Goal: Task Accomplishment & Management: Use online tool/utility

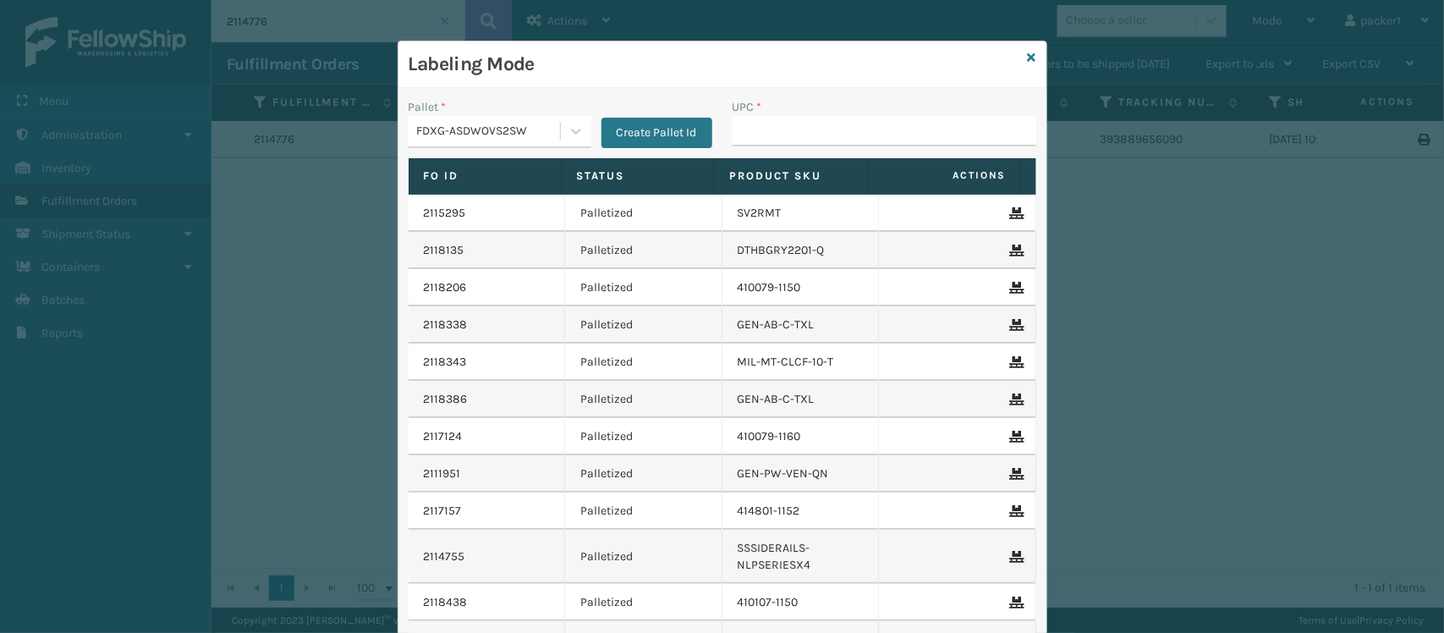
click at [766, 134] on input "UPC *" at bounding box center [885, 131] width 304 height 30
drag, startPoint x: 766, startPoint y: 134, endPoint x: 548, endPoint y: 121, distance: 217.8
click at [548, 121] on div "FDXG-ASDWOVS2SW" at bounding box center [484, 132] width 151 height 28
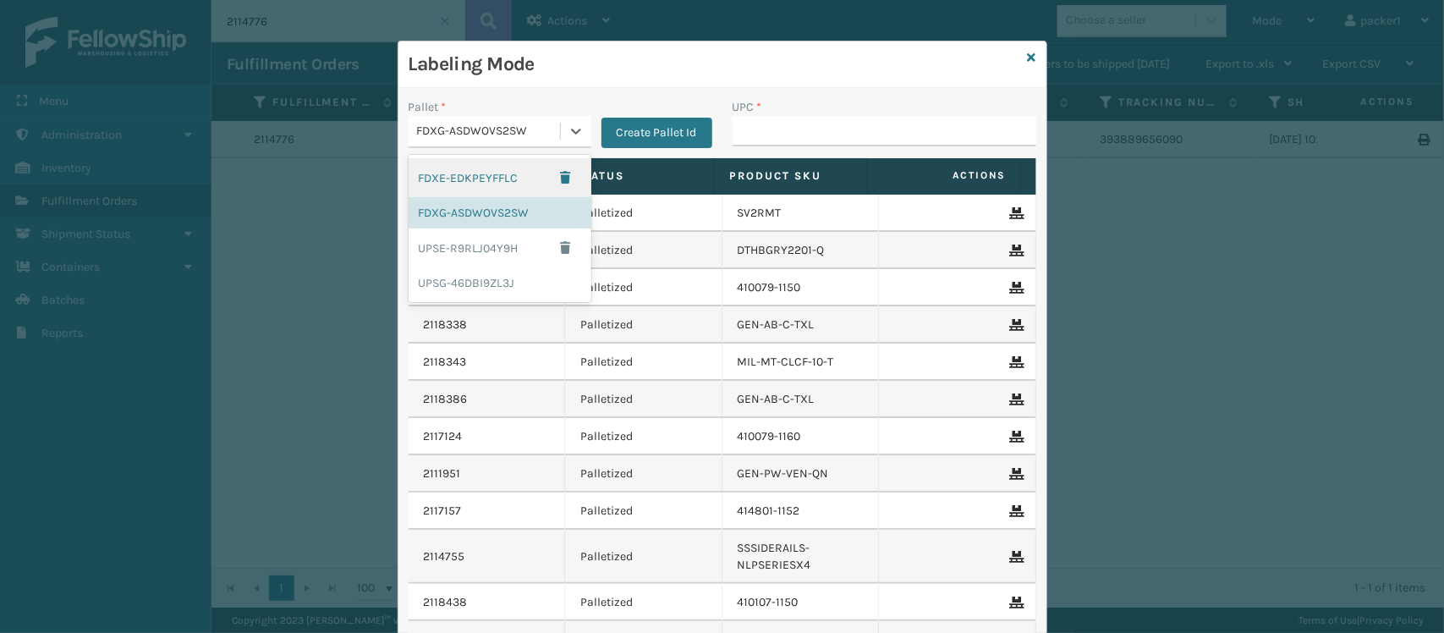
click at [458, 167] on div "FDXE-EDKPEYFFLC" at bounding box center [500, 177] width 183 height 39
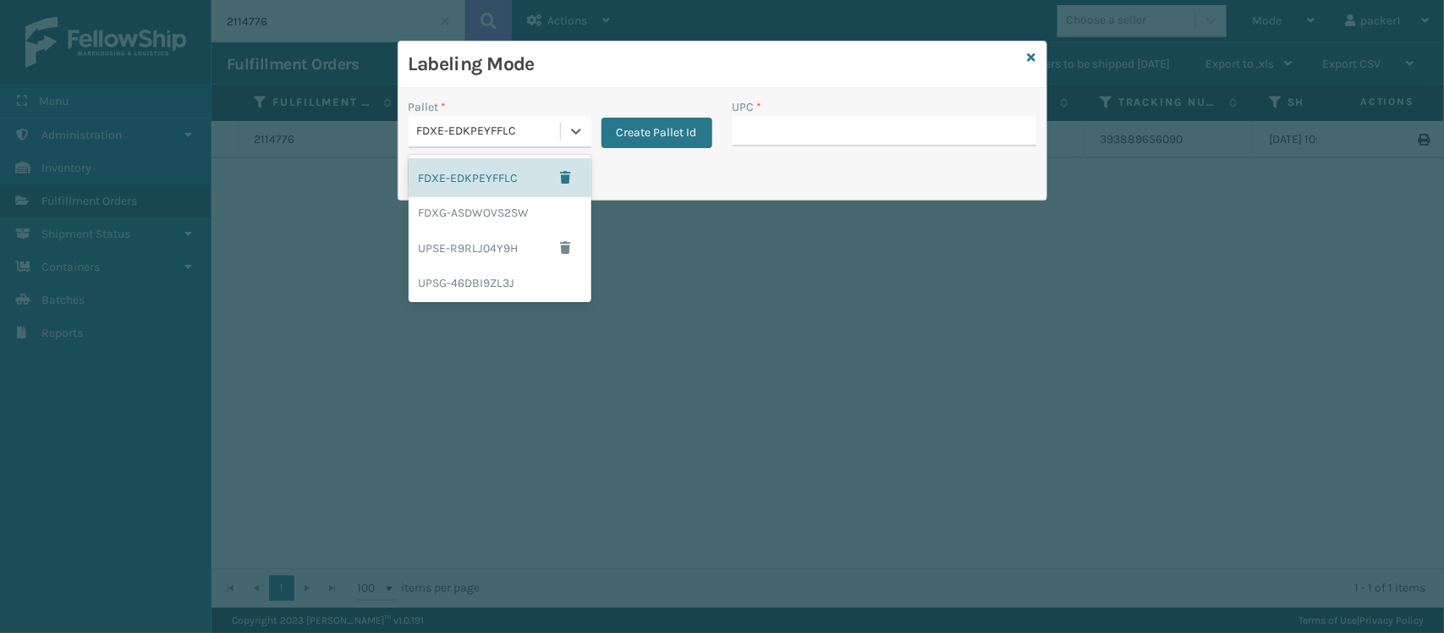
drag, startPoint x: 531, startPoint y: 128, endPoint x: 479, endPoint y: 207, distance: 95.3
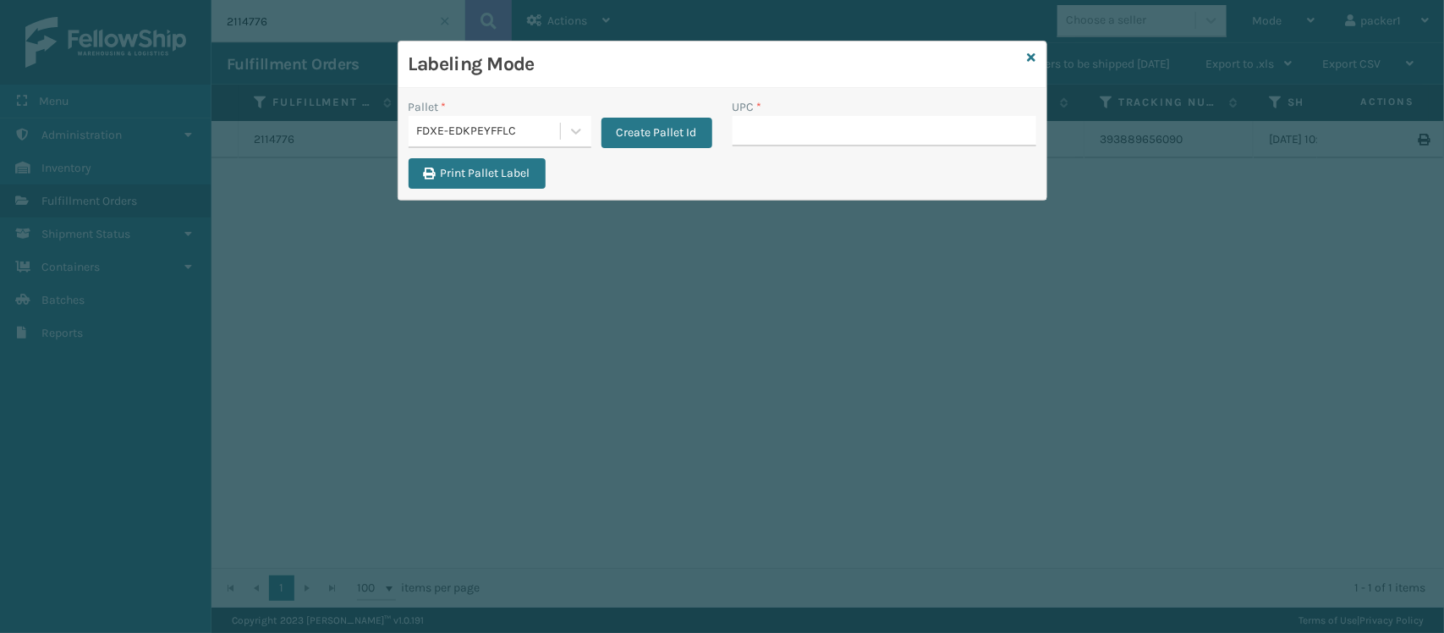
drag, startPoint x: 479, startPoint y: 207, endPoint x: 461, endPoint y: 123, distance: 86.4
click at [461, 123] on div "FDXE-EDKPEYFFLC" at bounding box center [489, 132] width 145 height 18
drag, startPoint x: 461, startPoint y: 123, endPoint x: 802, endPoint y: 107, distance: 341.3
drag, startPoint x: 802, startPoint y: 107, endPoint x: 798, endPoint y: 98, distance: 10.2
click at [798, 98] on div "UPC *" at bounding box center [885, 107] width 304 height 18
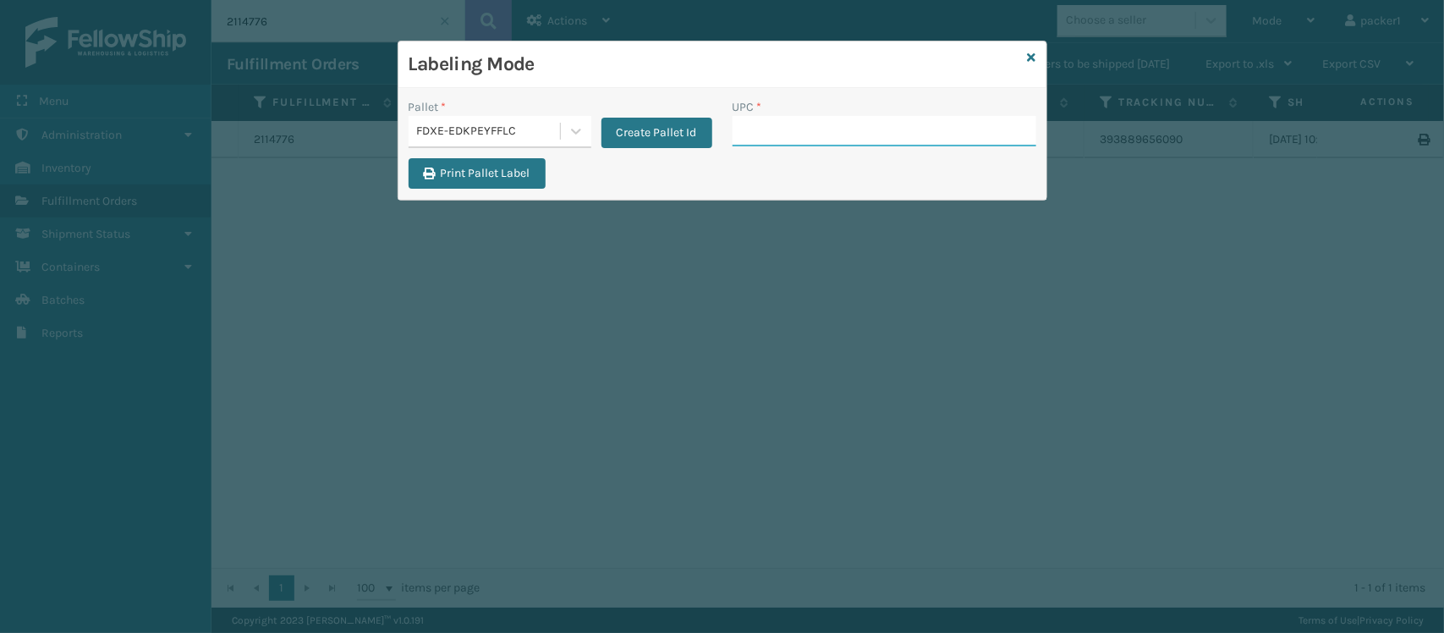
click at [760, 129] on input "UPC *" at bounding box center [885, 131] width 304 height 30
click at [571, 129] on icon at bounding box center [576, 131] width 17 height 17
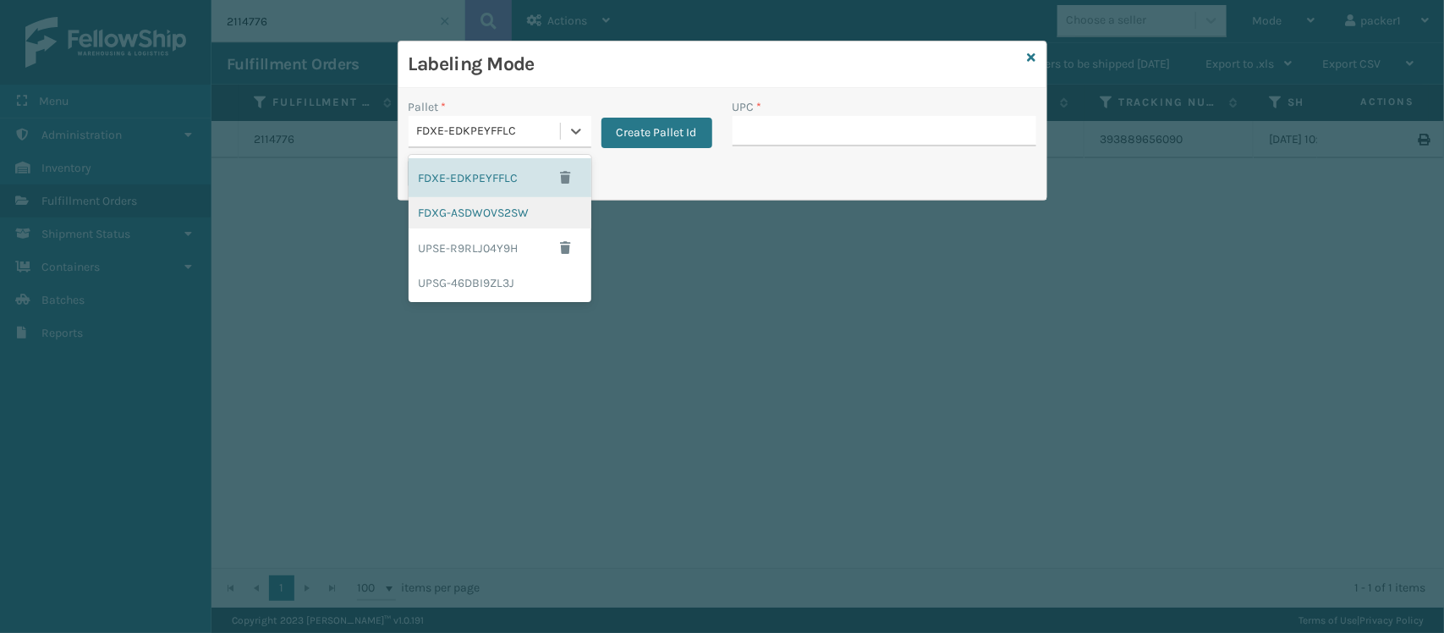
click at [525, 212] on div "FDXG-ASDWOVS2SW" at bounding box center [500, 212] width 183 height 31
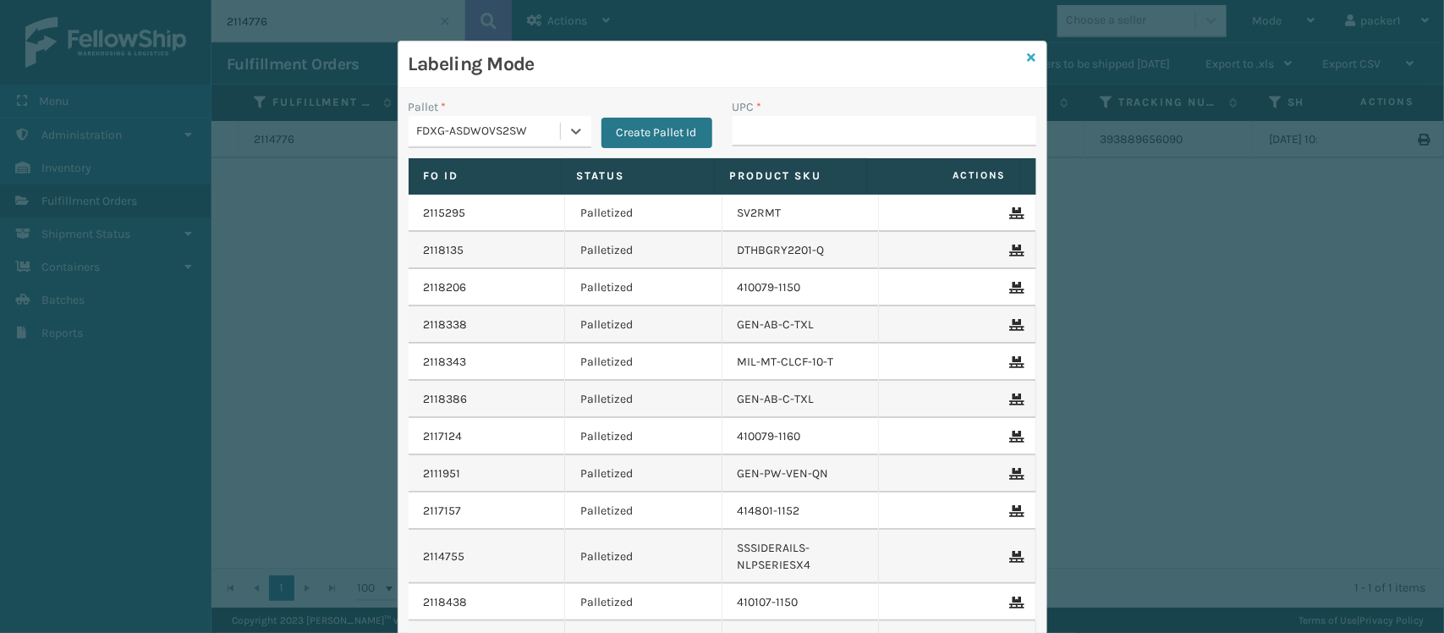
click at [1028, 56] on icon at bounding box center [1032, 58] width 8 height 12
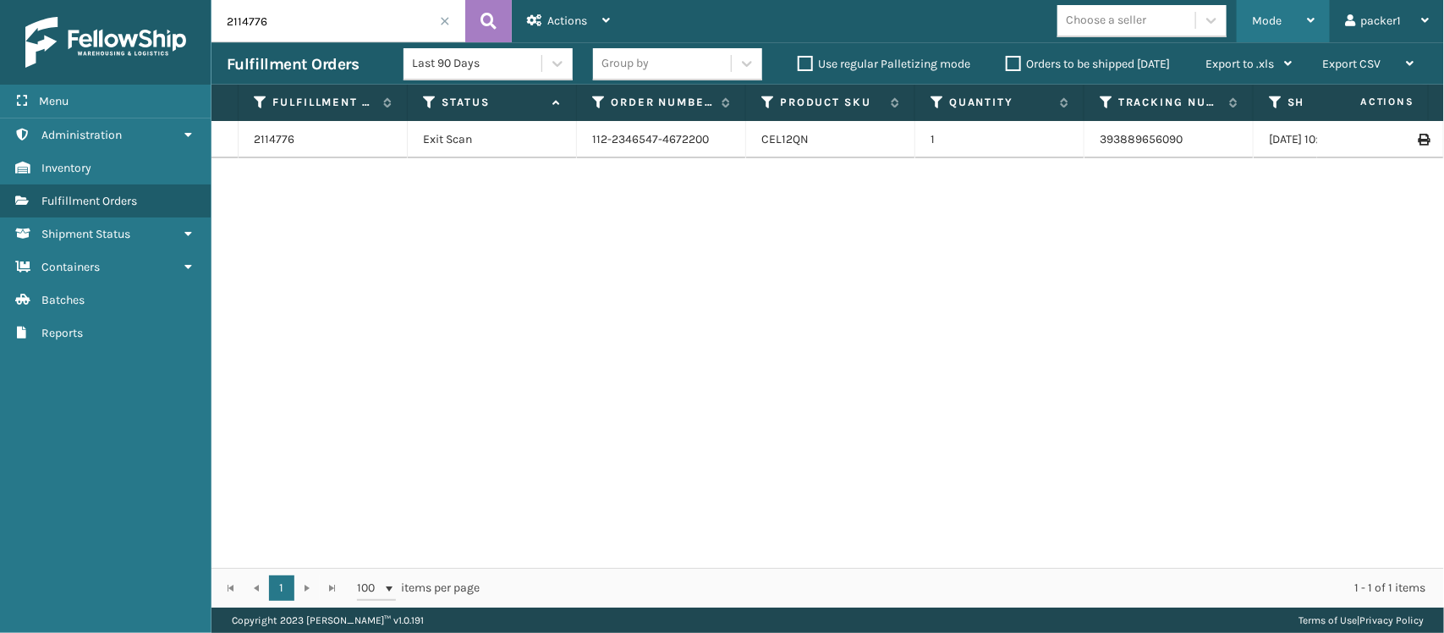
click at [1275, 25] on span "Mode" at bounding box center [1267, 21] width 30 height 14
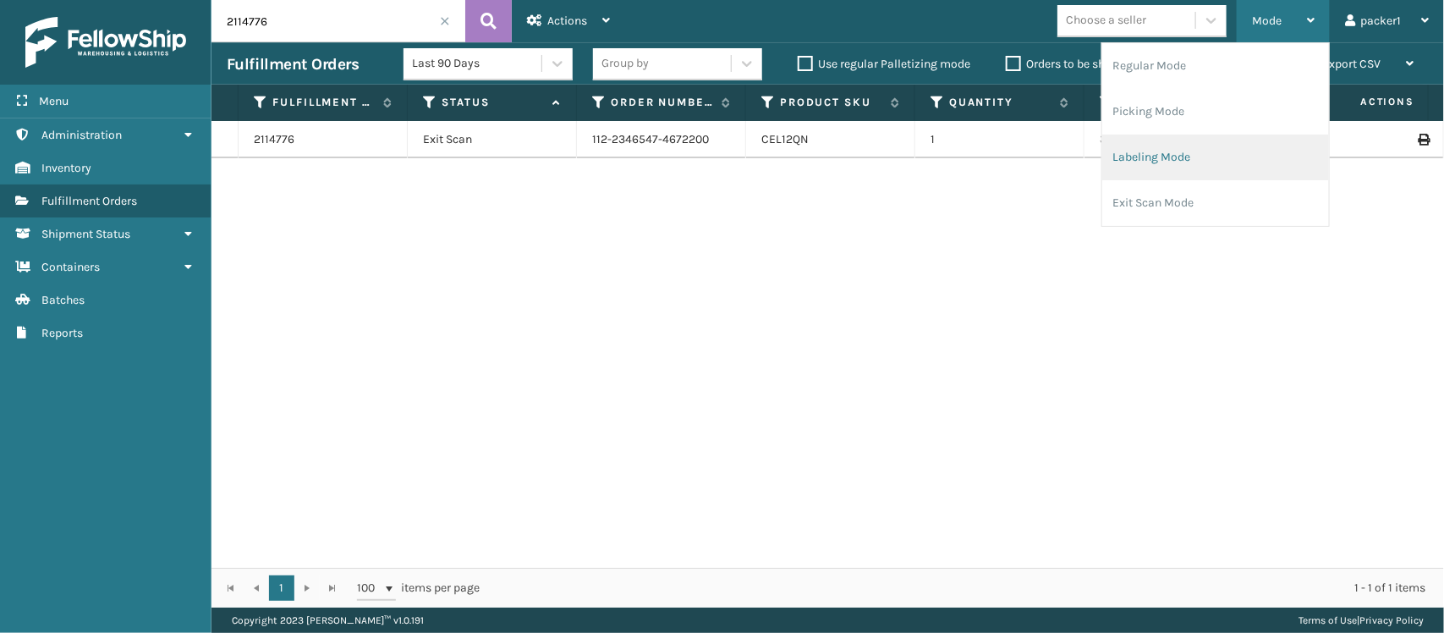
click at [1181, 153] on li "Labeling Mode" at bounding box center [1215, 158] width 227 height 46
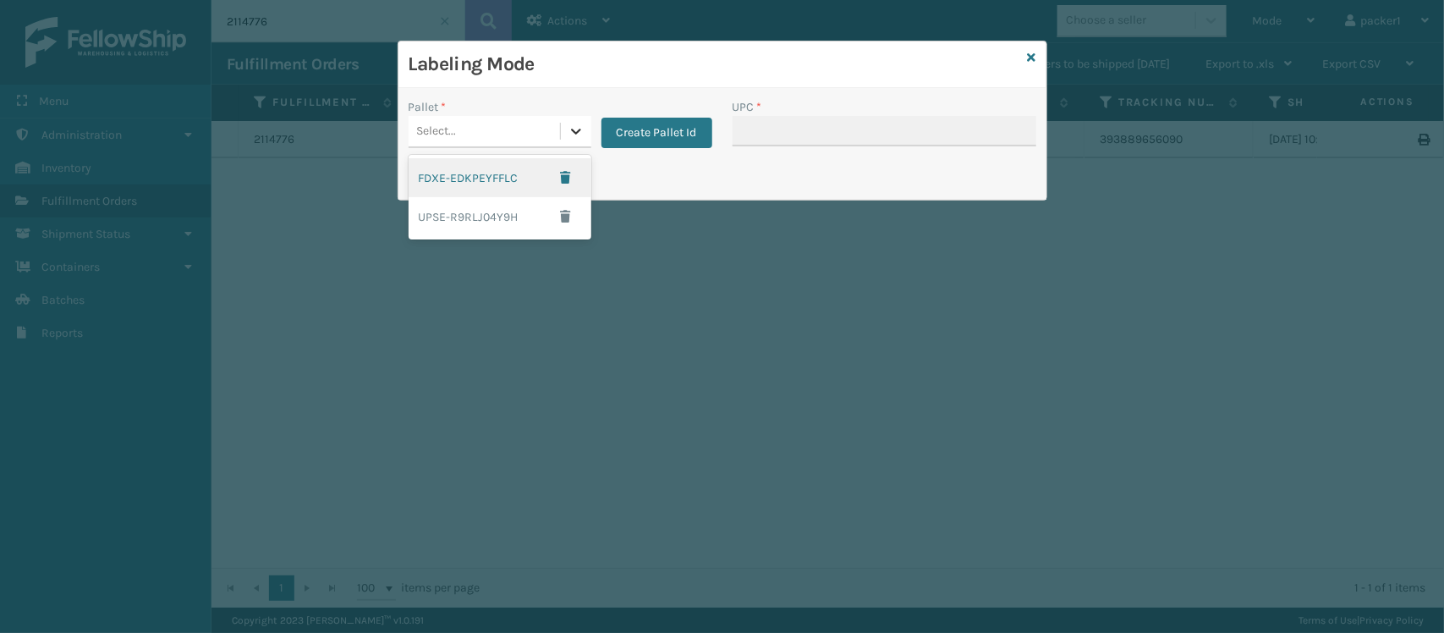
click at [578, 140] on div at bounding box center [576, 131] width 30 height 30
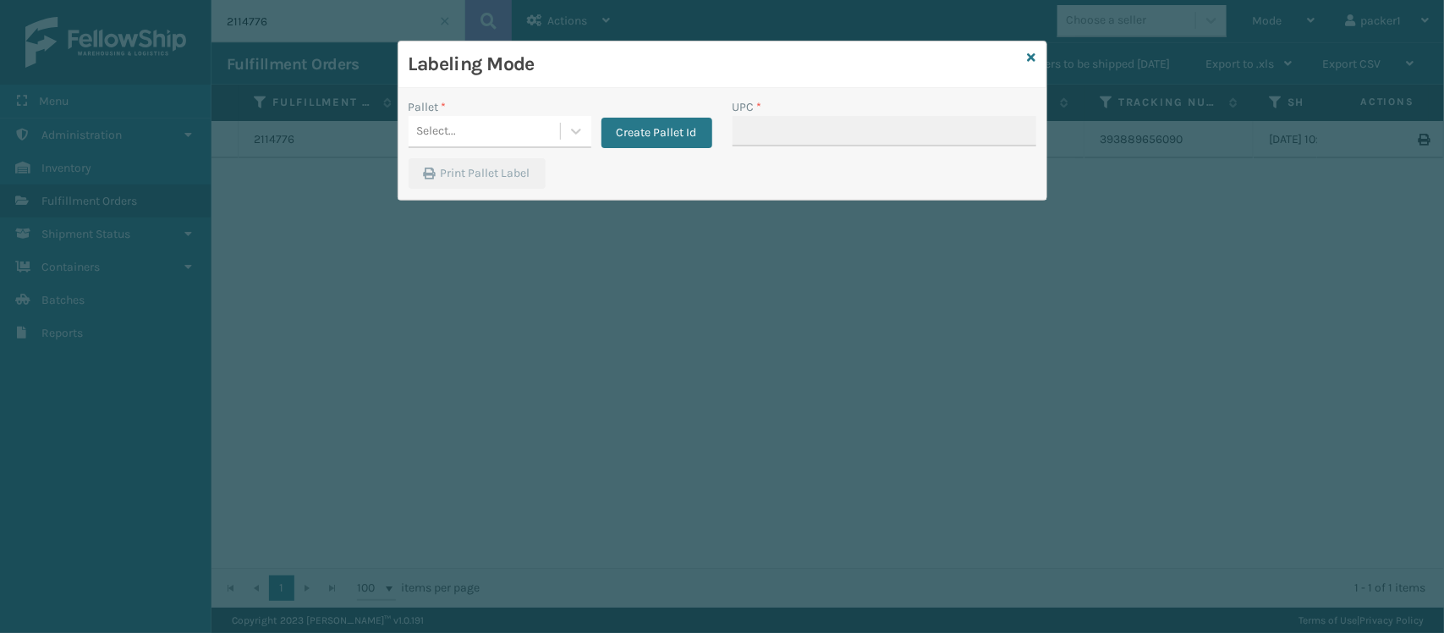
click at [744, 176] on div "Print Pallet Label" at bounding box center [722, 178] width 648 height 41
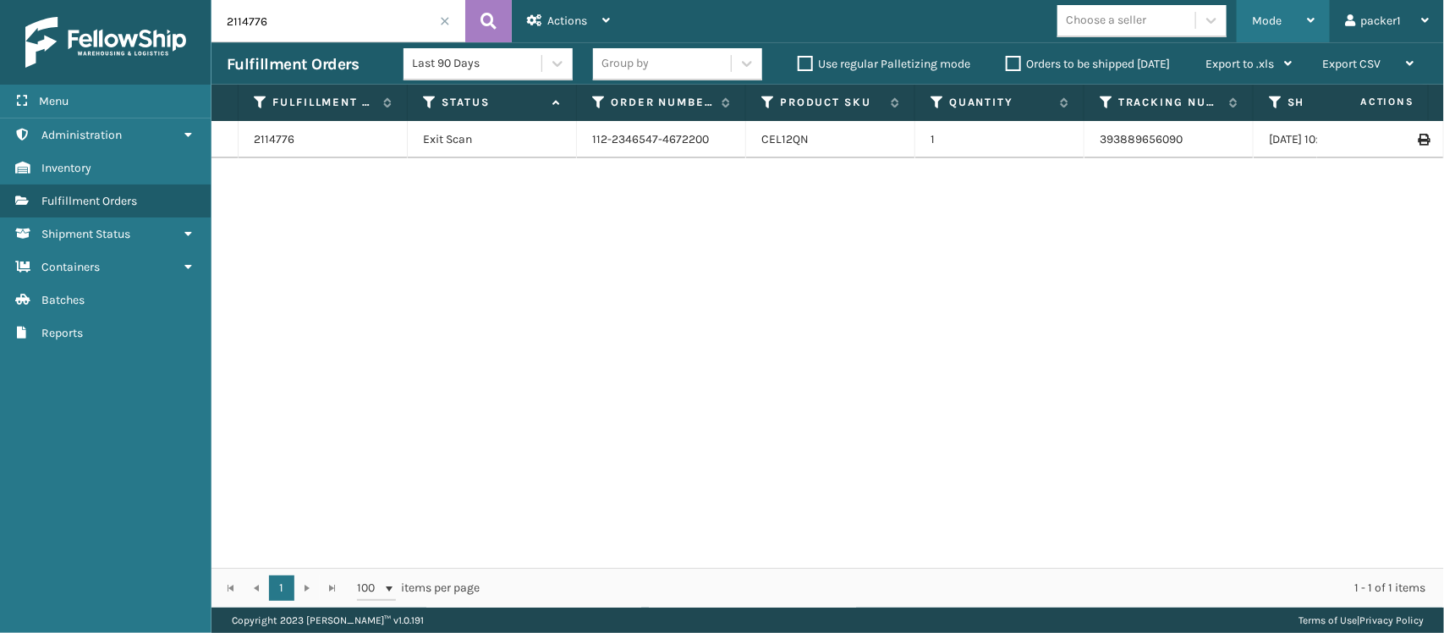
click at [1257, 22] on span "Mode" at bounding box center [1267, 21] width 30 height 14
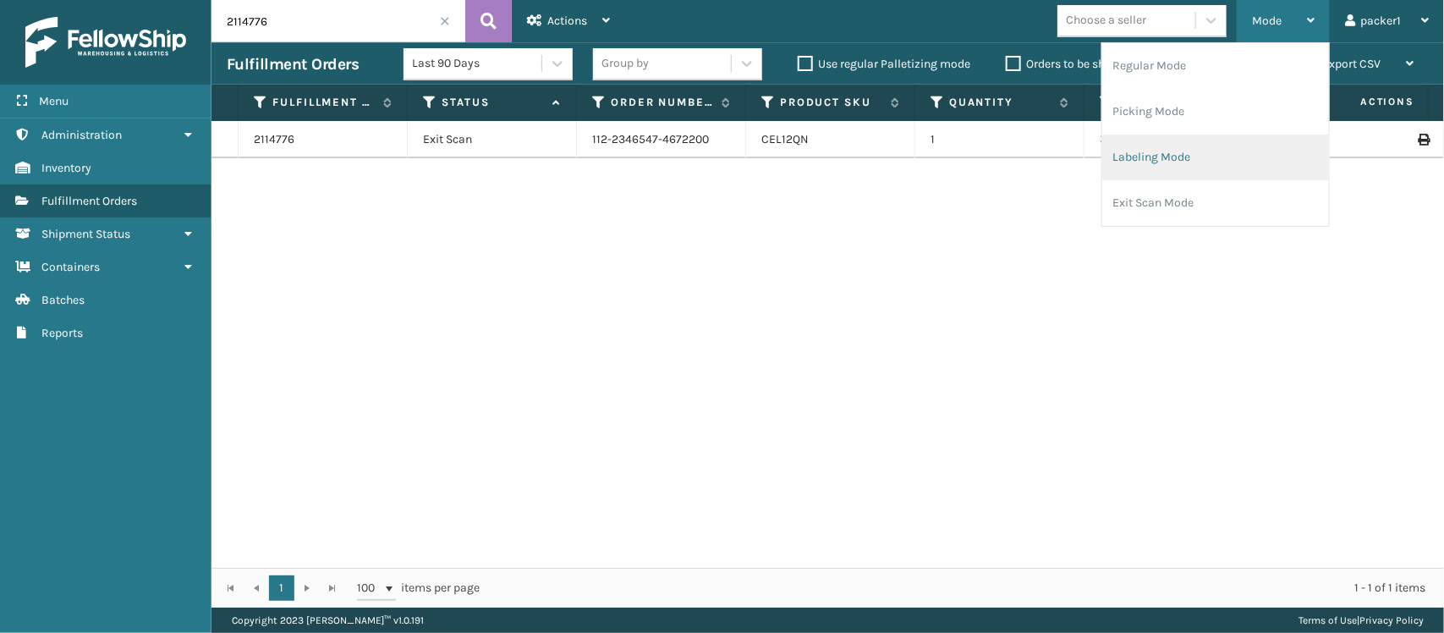
click at [1174, 154] on li "Labeling Mode" at bounding box center [1215, 158] width 227 height 46
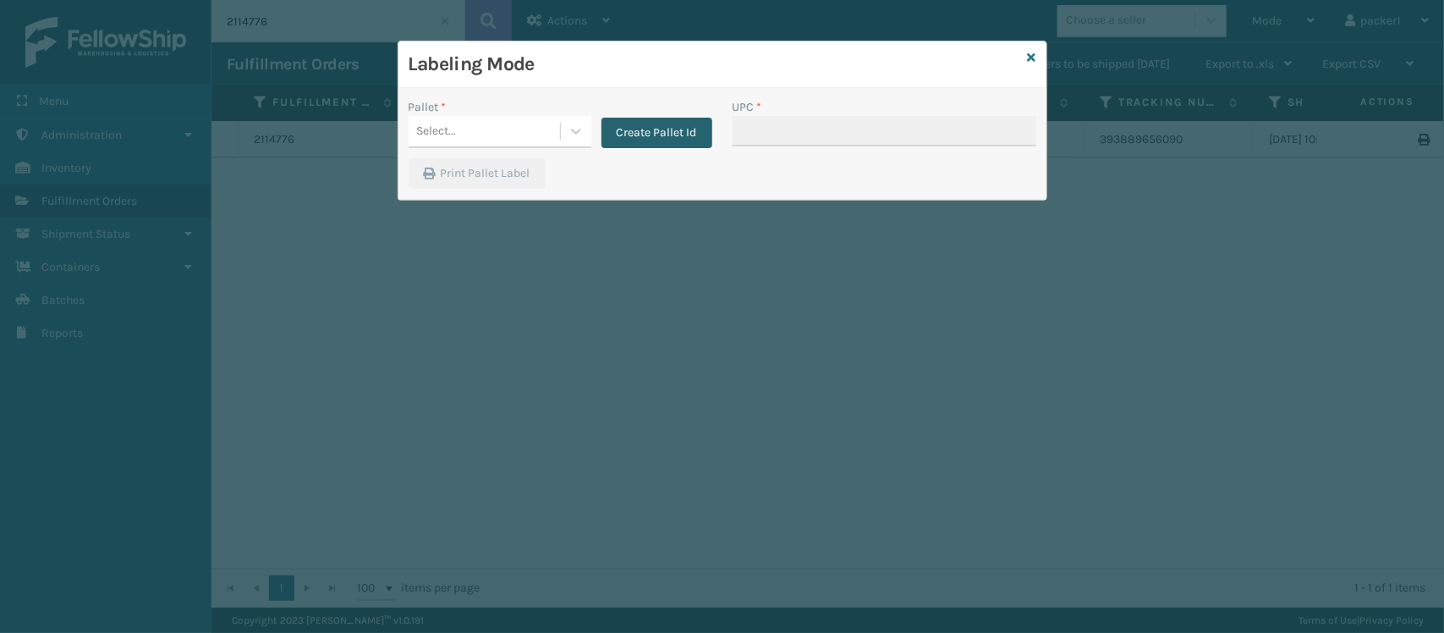
click at [688, 134] on button "Create Pallet Id" at bounding box center [657, 133] width 111 height 30
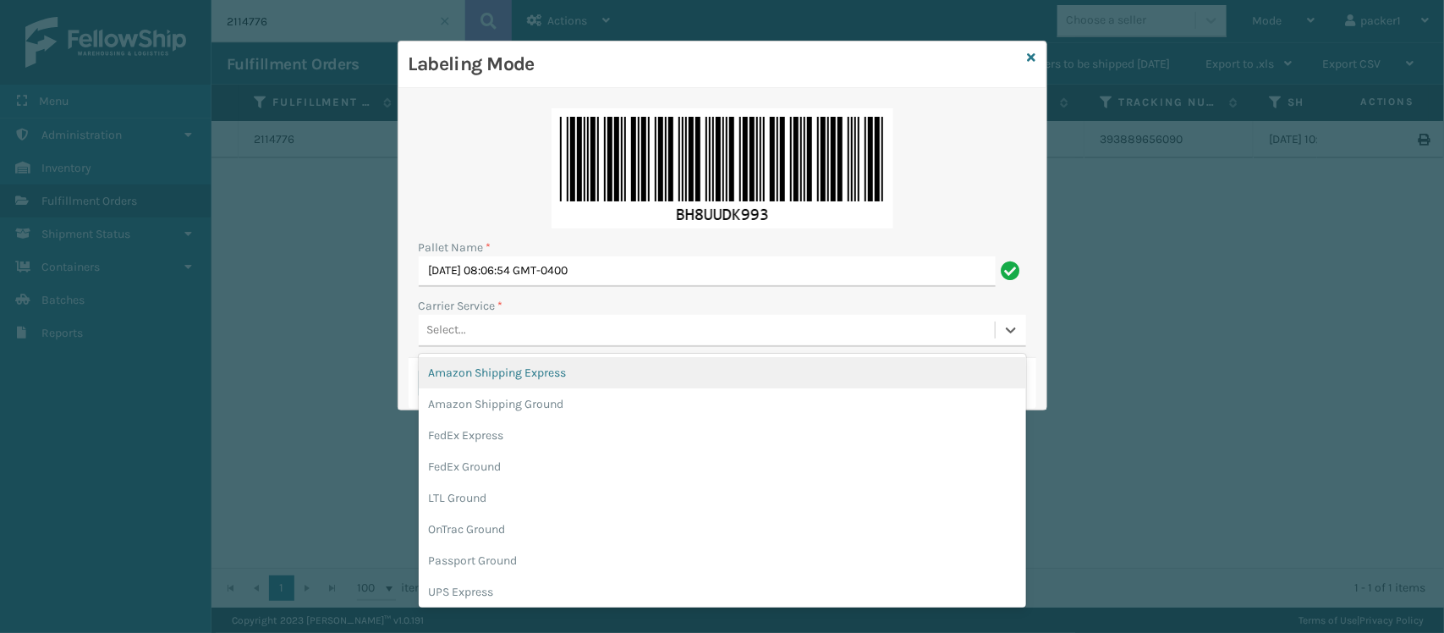
click at [465, 334] on div "Select..." at bounding box center [447, 330] width 40 height 18
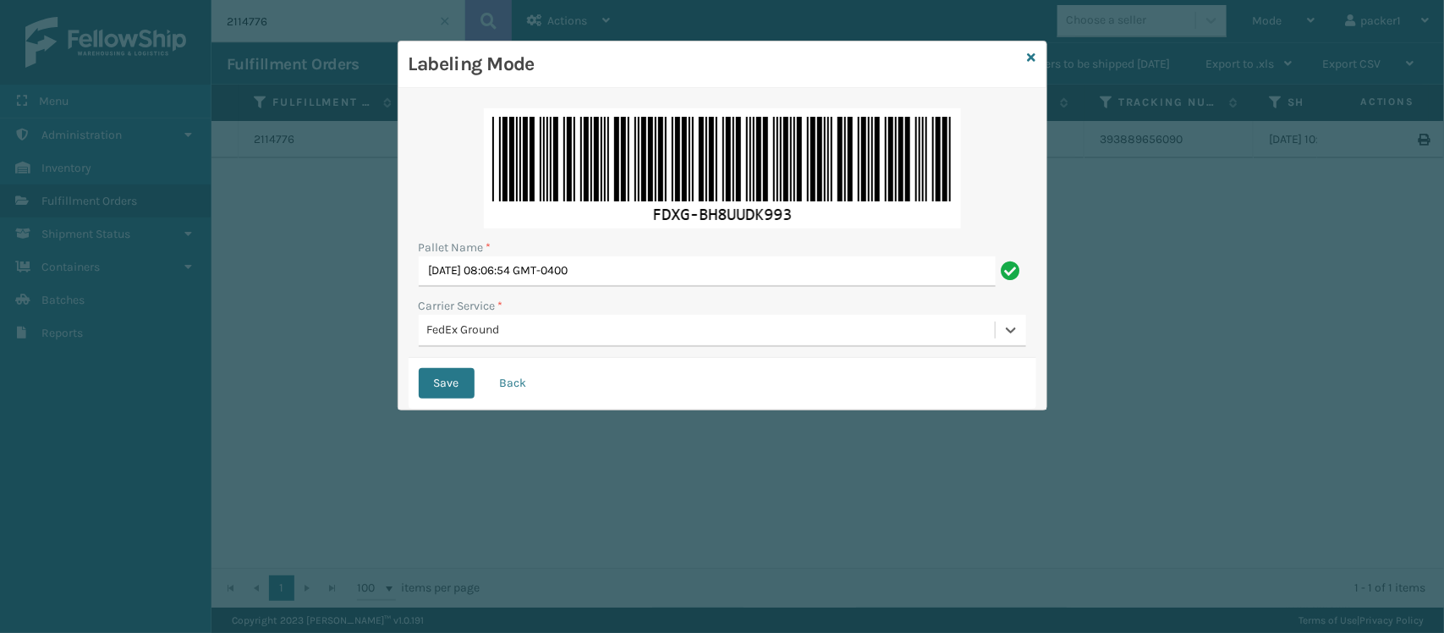
click at [419, 368] on button "Save" at bounding box center [447, 383] width 56 height 30
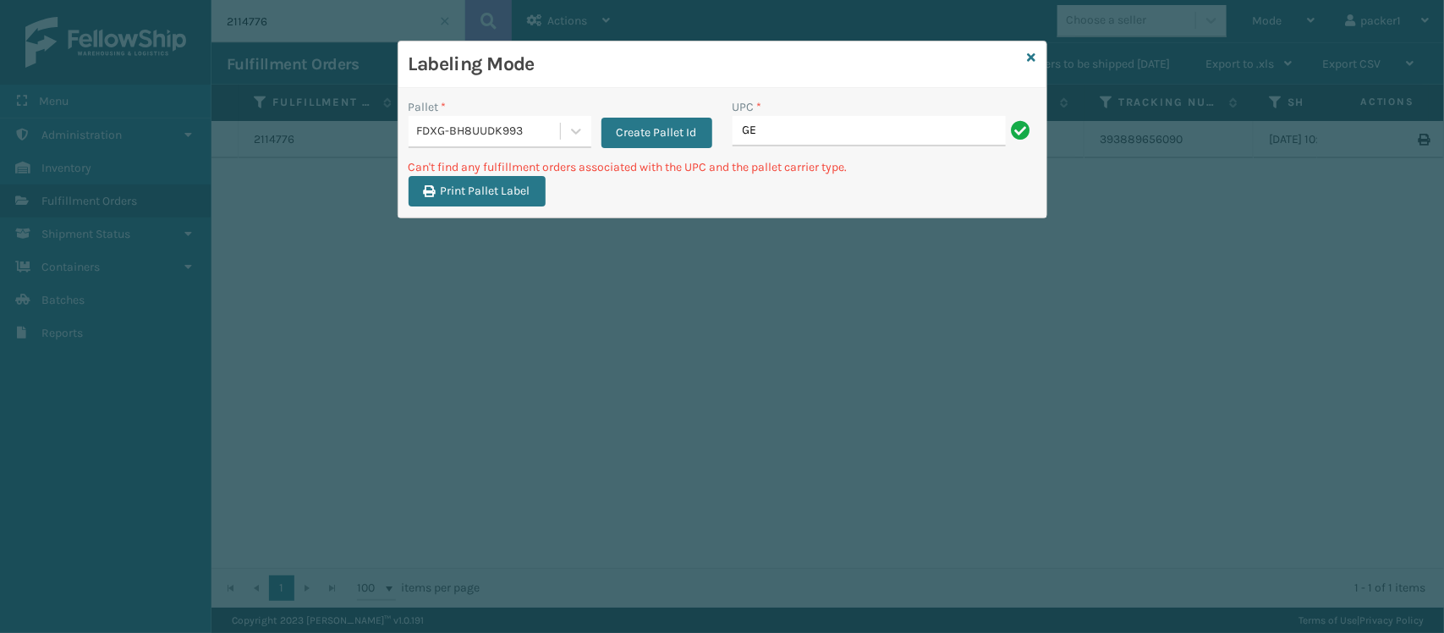
type input "G"
